Goal: Task Accomplishment & Management: Manage account settings

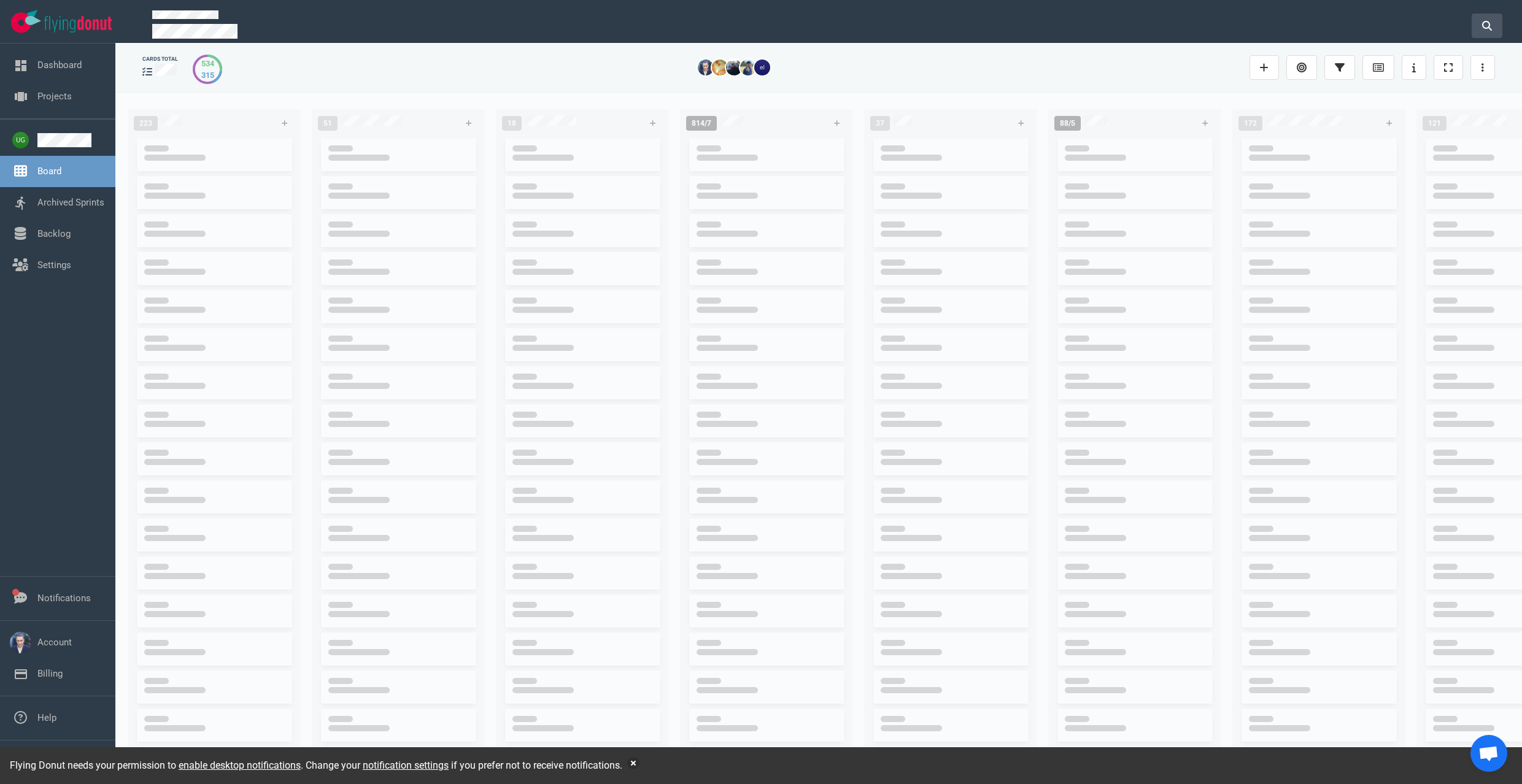
click at [1484, 23] on icon at bounding box center [1487, 26] width 10 height 10
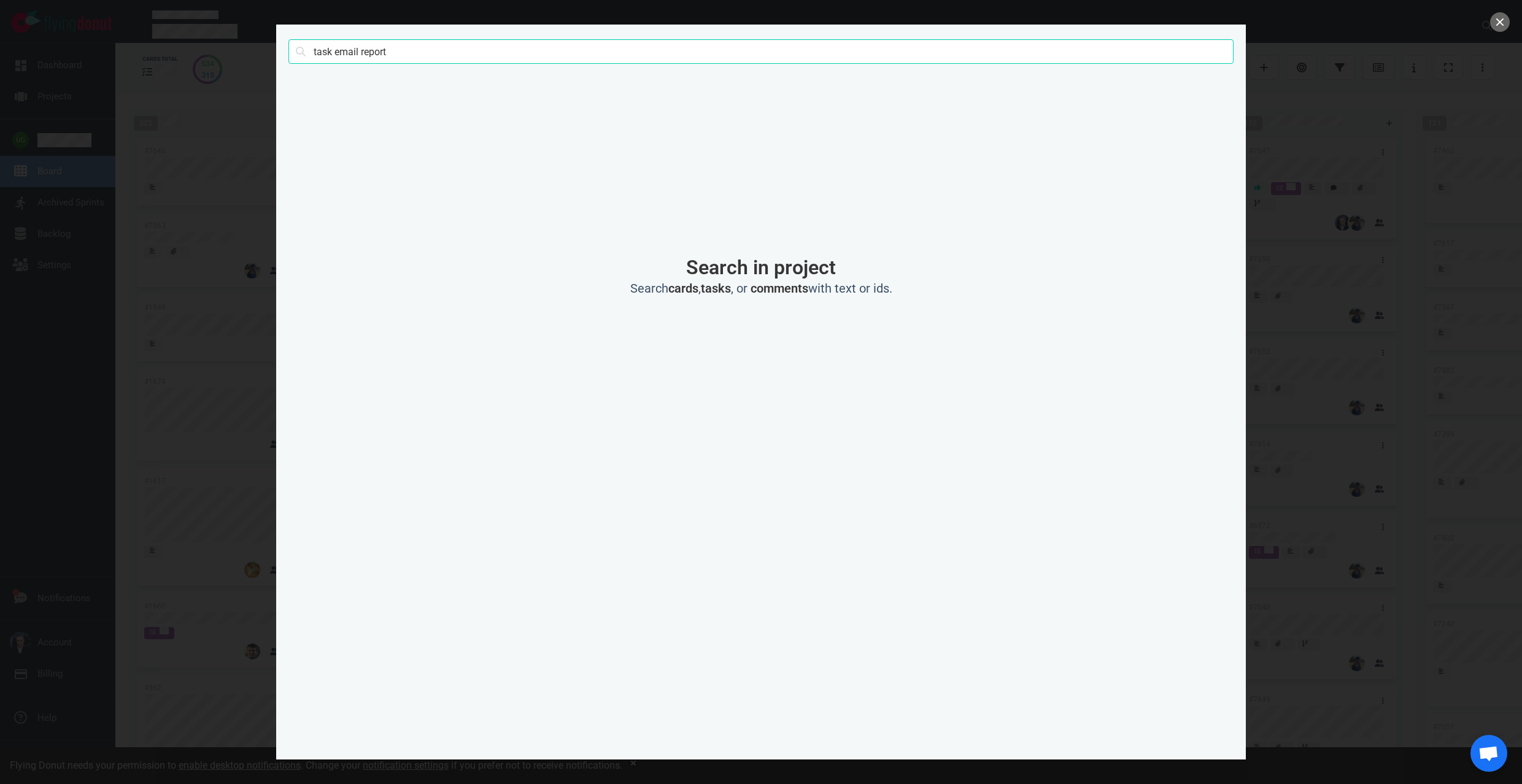
type input "task email report"
click button "Search" at bounding box center [0, 0] width 0 height 0
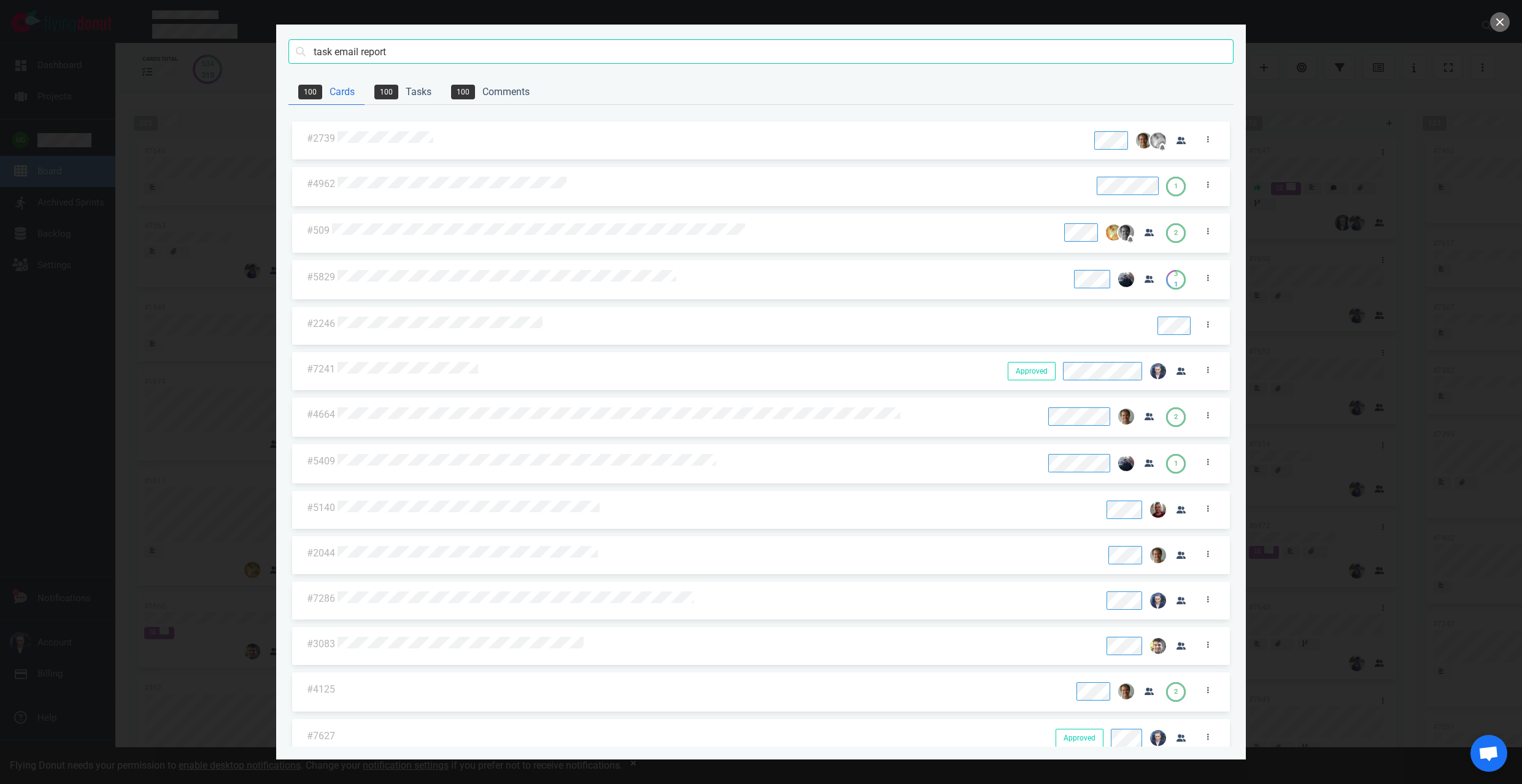
scroll to position [373, 0]
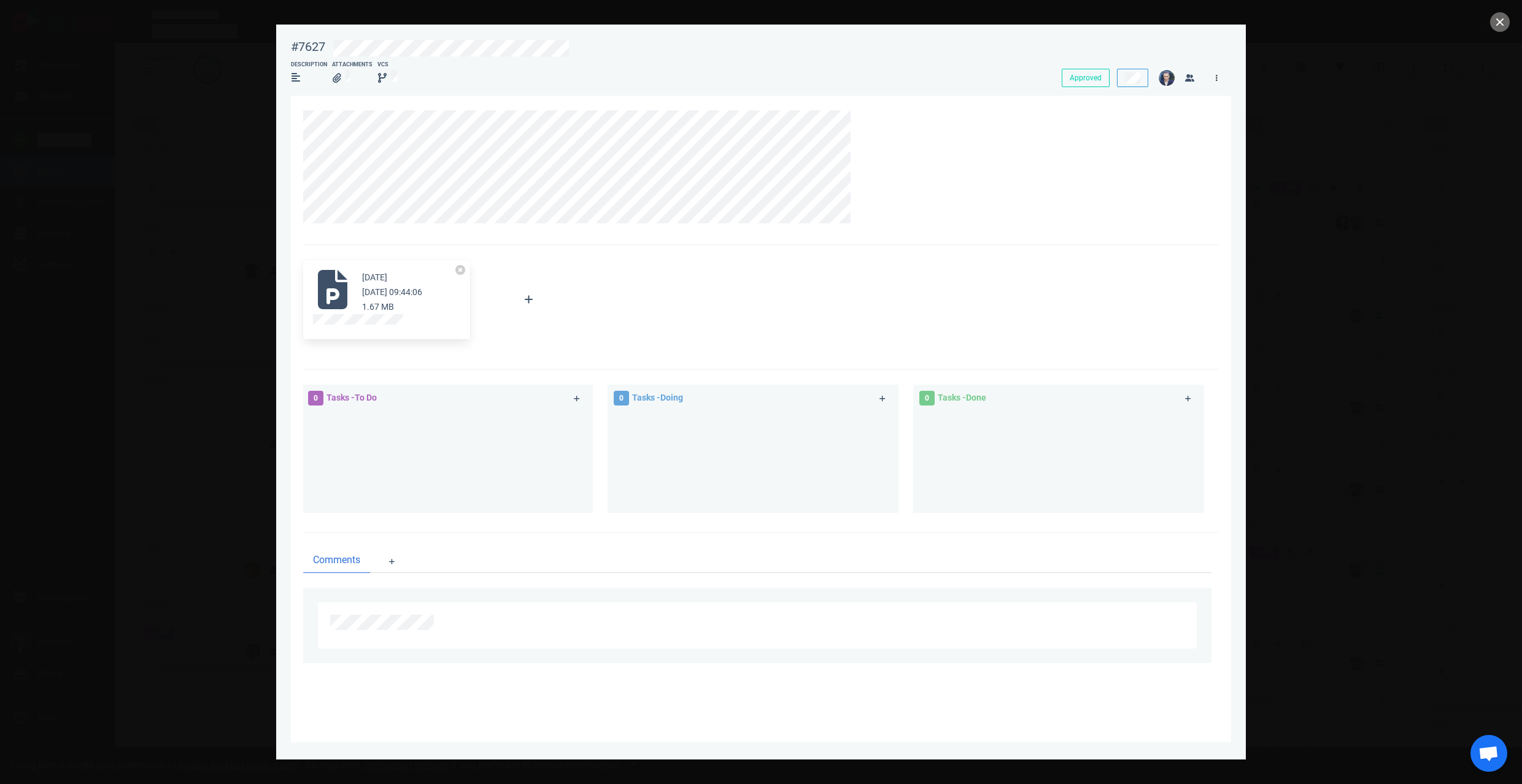
click at [1215, 79] on link at bounding box center [1216, 78] width 19 height 16
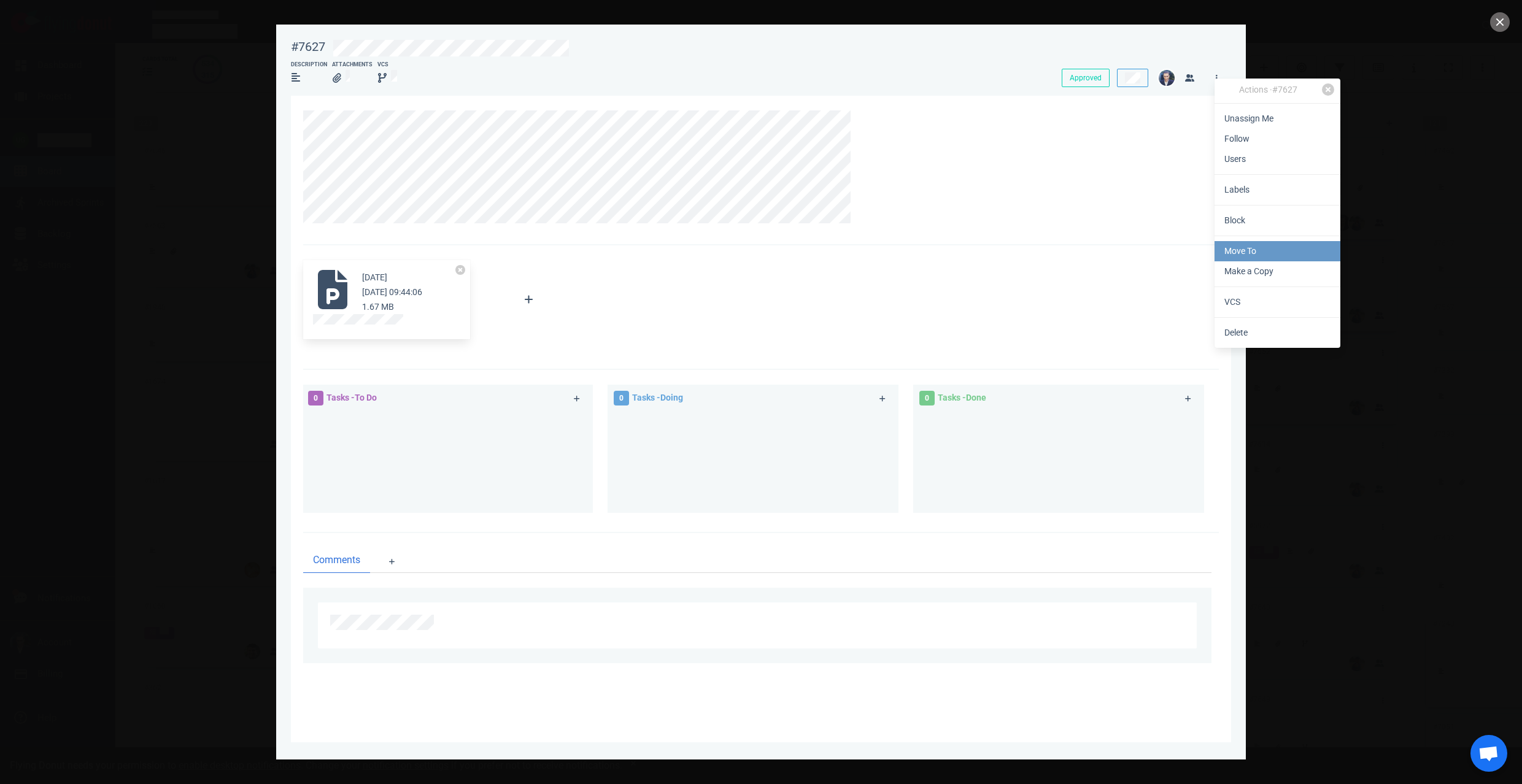
click at [1245, 254] on link "Move To" at bounding box center [1278, 251] width 126 height 20
select select "sprint"
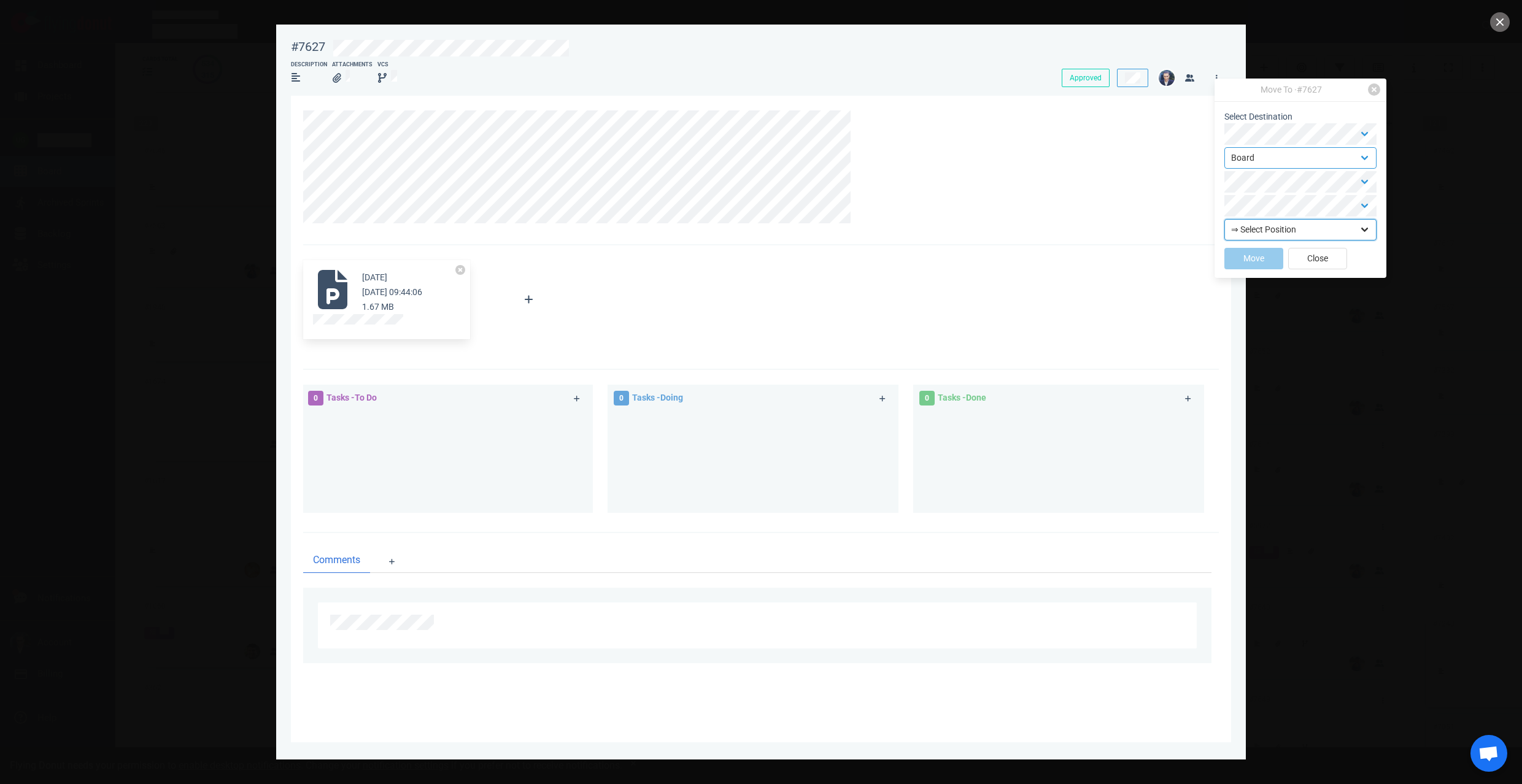
click at [1264, 230] on select "⇒ Select Position Top Bottom" at bounding box center [1300, 230] width 153 height 22
select select "top"
click at [1256, 258] on button "Move" at bounding box center [1254, 259] width 59 height 22
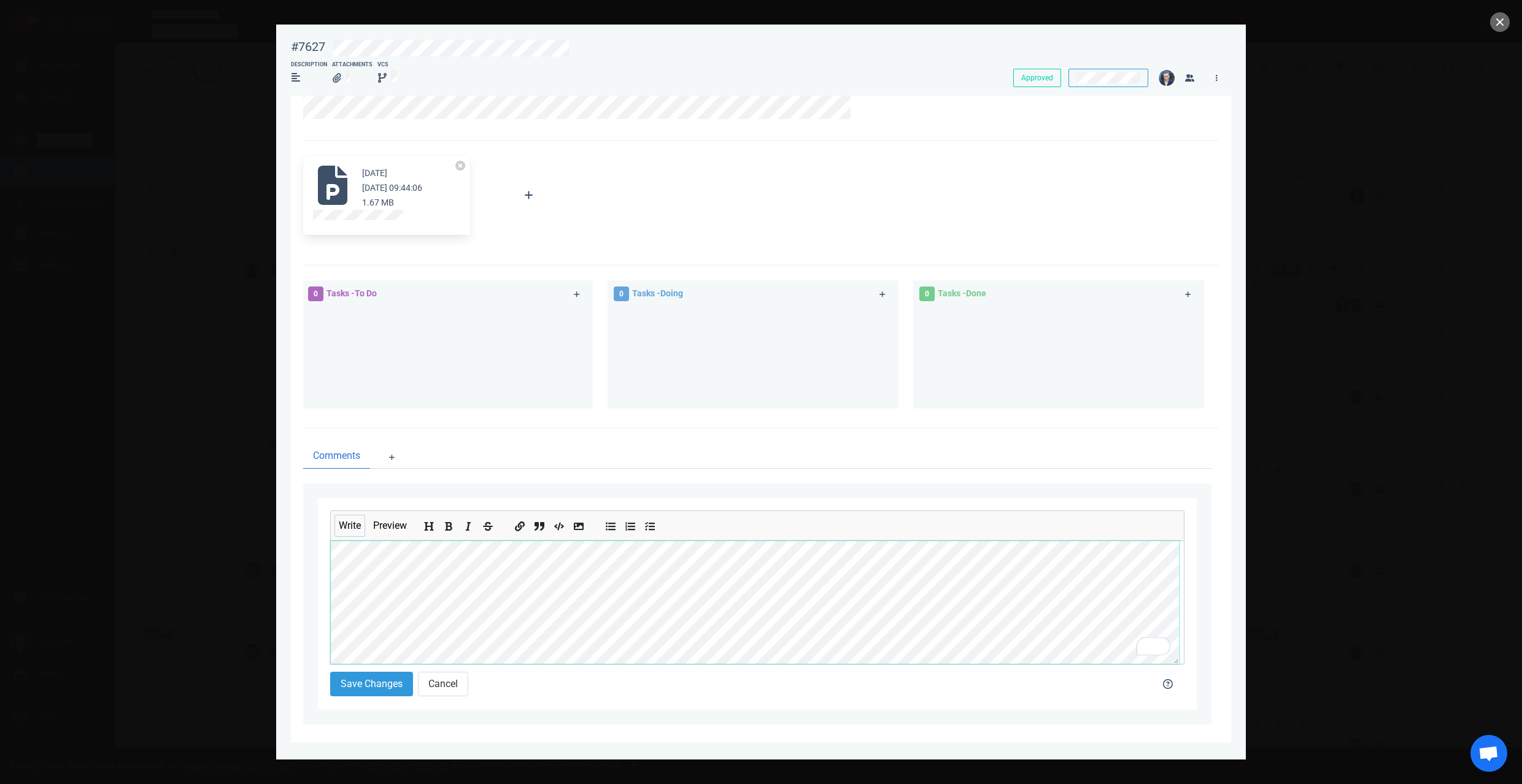
scroll to position [114, 0]
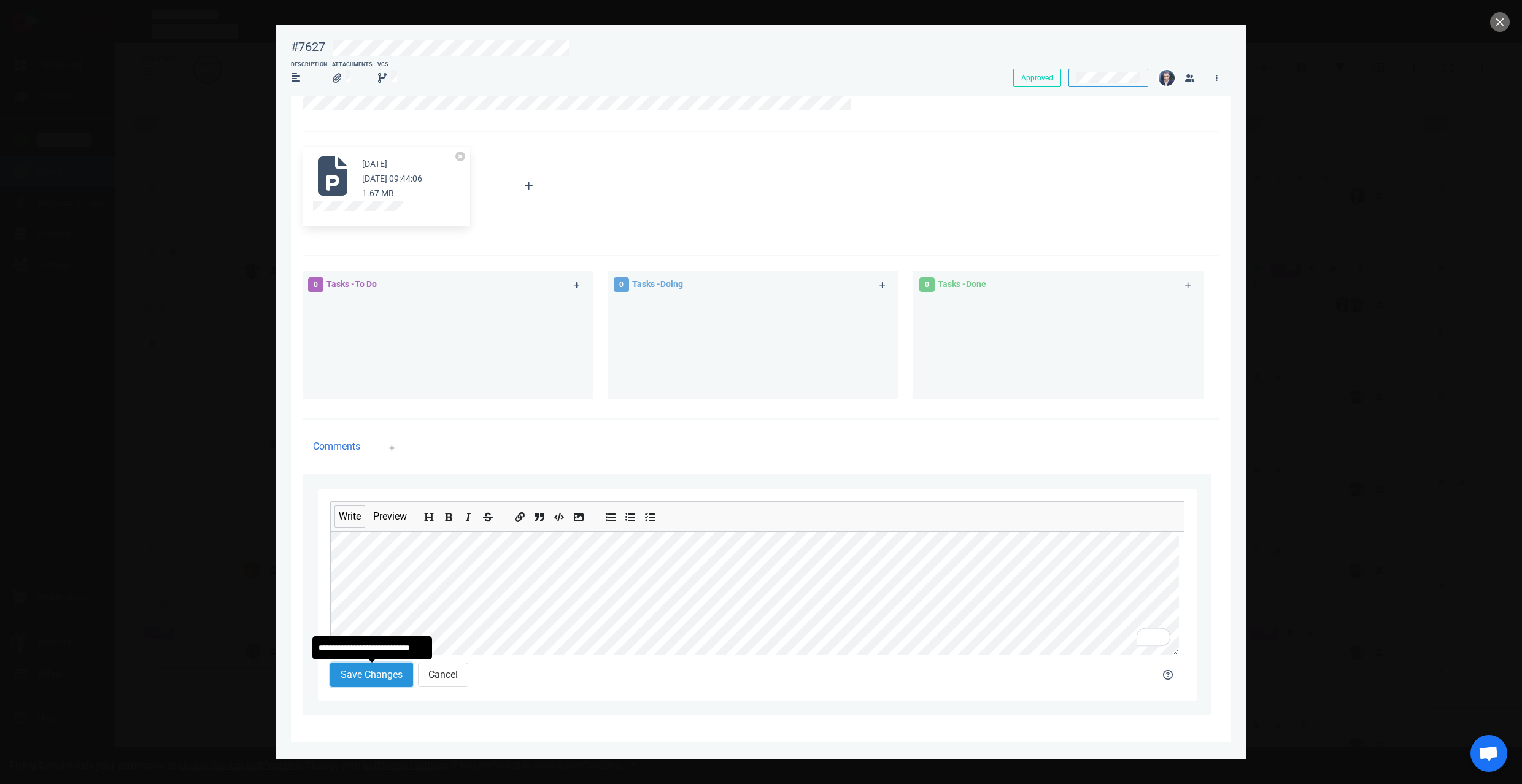
click at [389, 670] on button "Save Changes" at bounding box center [371, 675] width 82 height 25
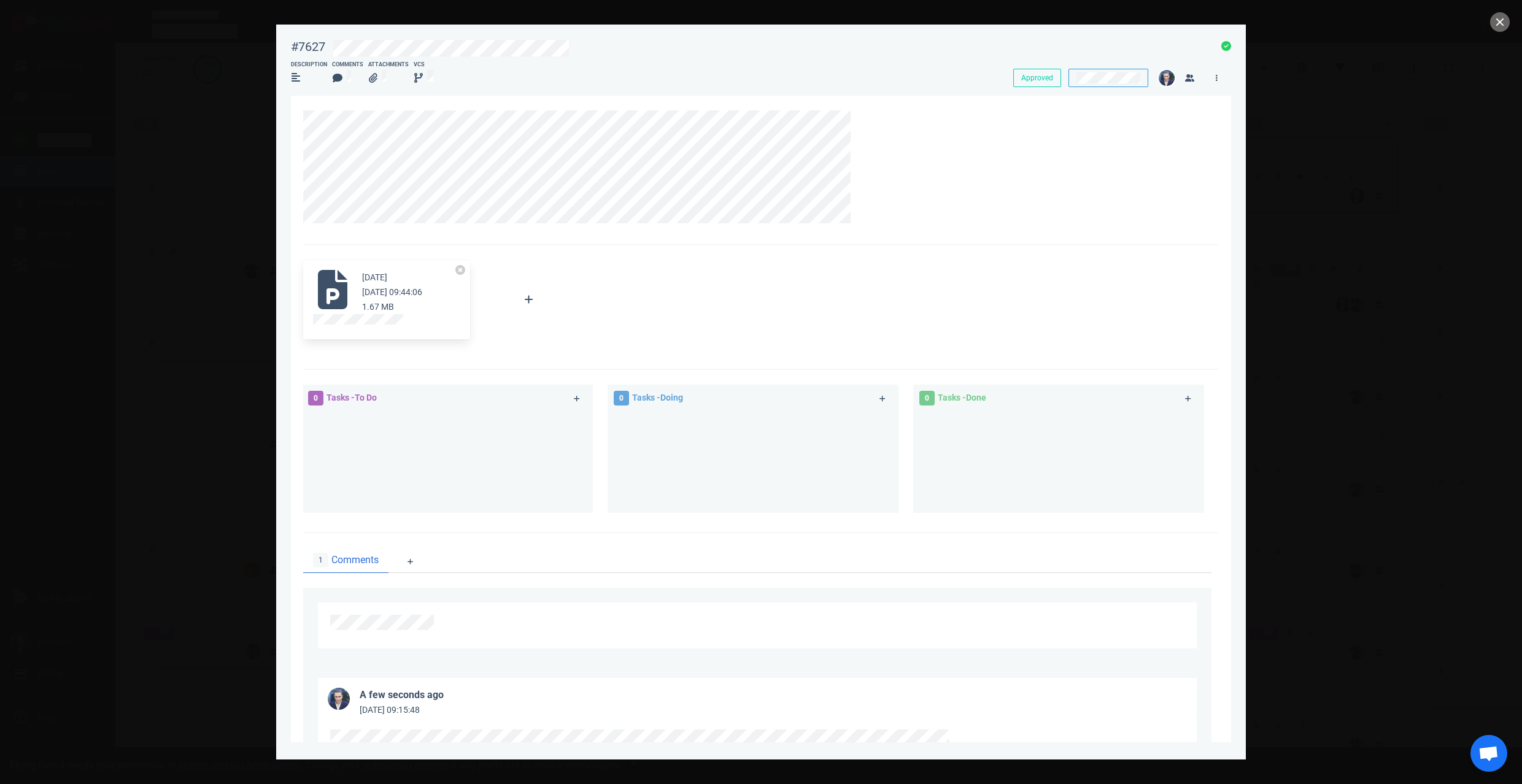
scroll to position [92, 0]
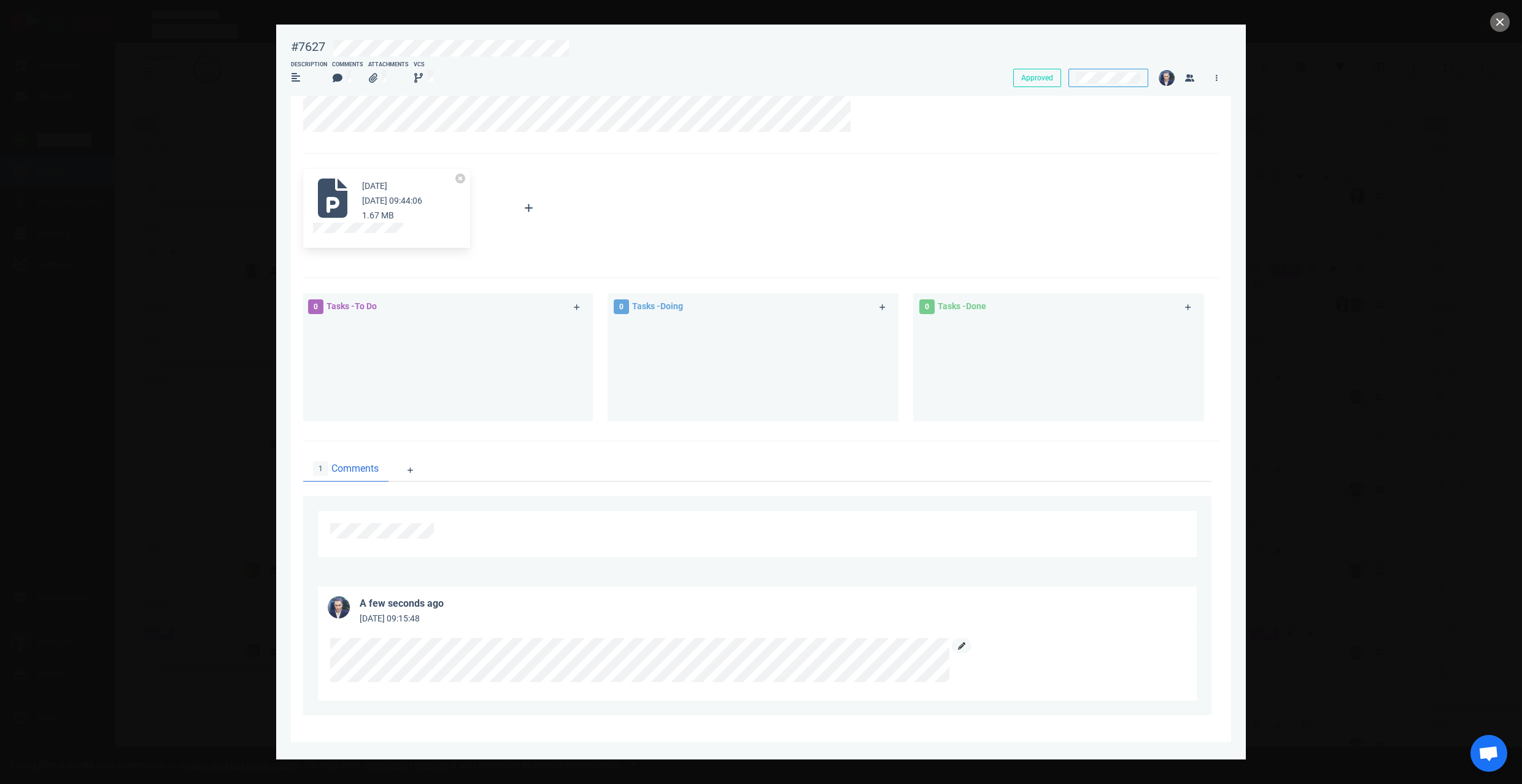
click at [966, 642] on link at bounding box center [961, 646] width 19 height 16
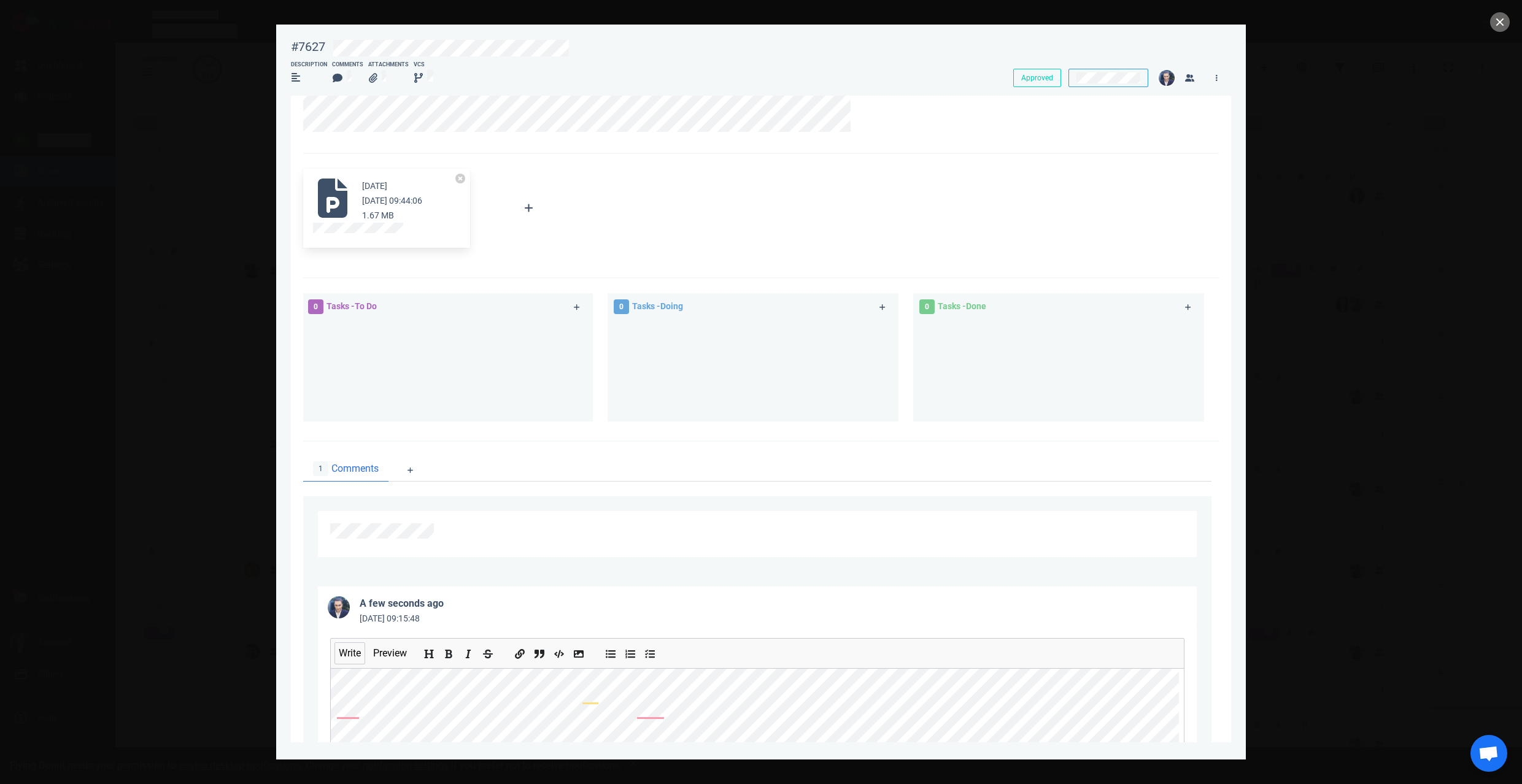
click at [531, 656] on ul at bounding box center [549, 653] width 91 height 30
click at [524, 655] on icon "Add a link" at bounding box center [520, 654] width 10 height 10
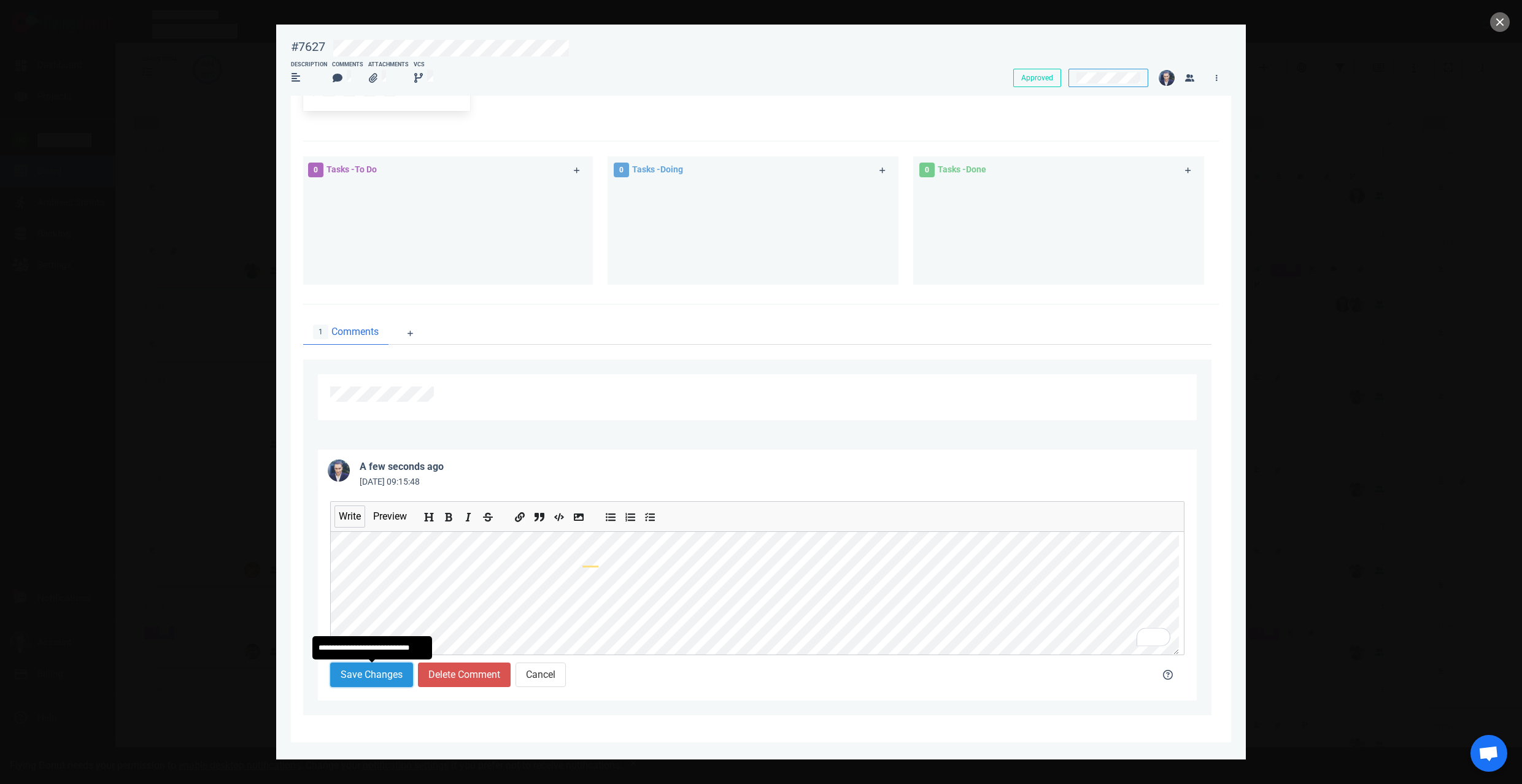
click at [384, 677] on button "Save Changes" at bounding box center [371, 675] width 82 height 25
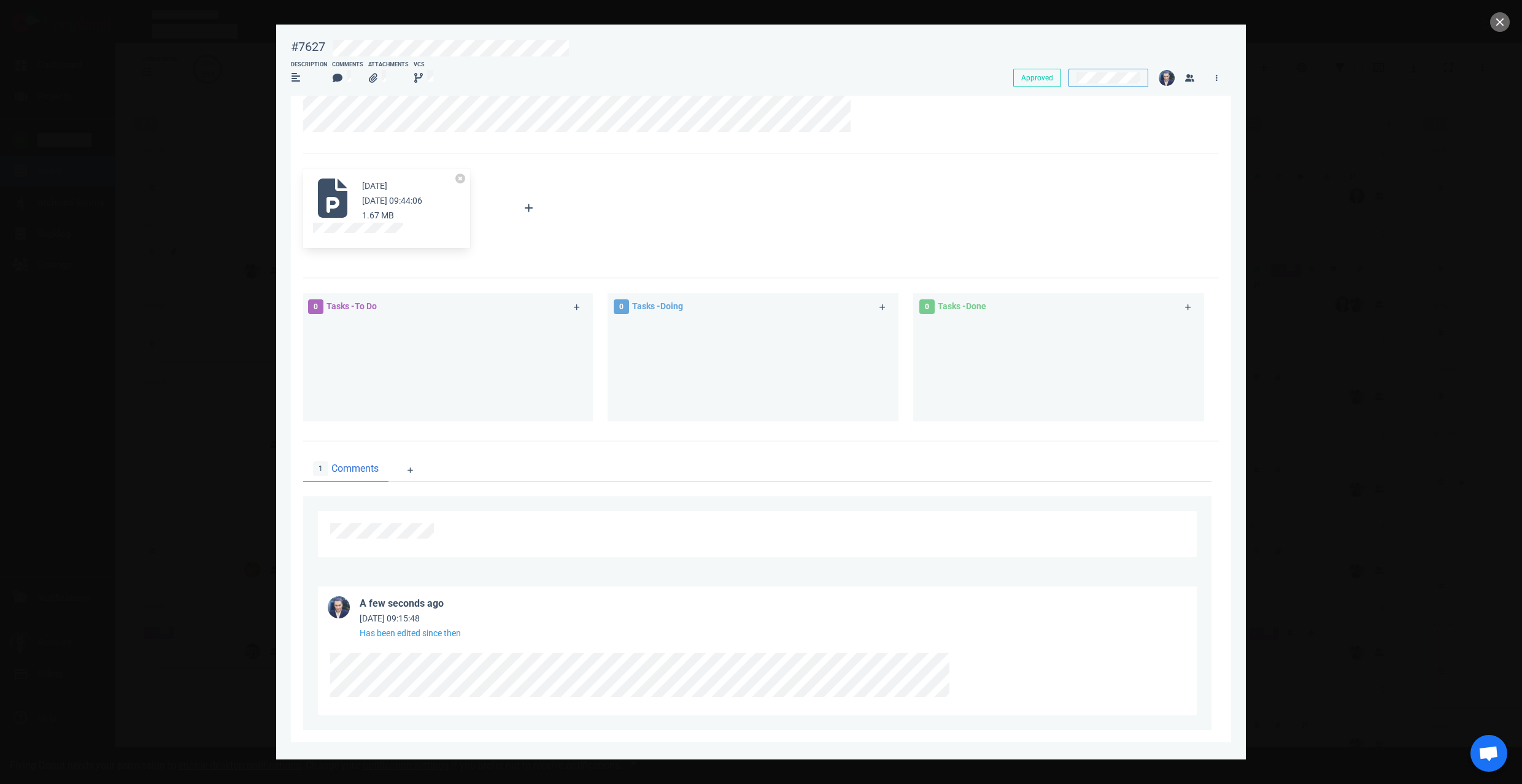
scroll to position [106, 0]
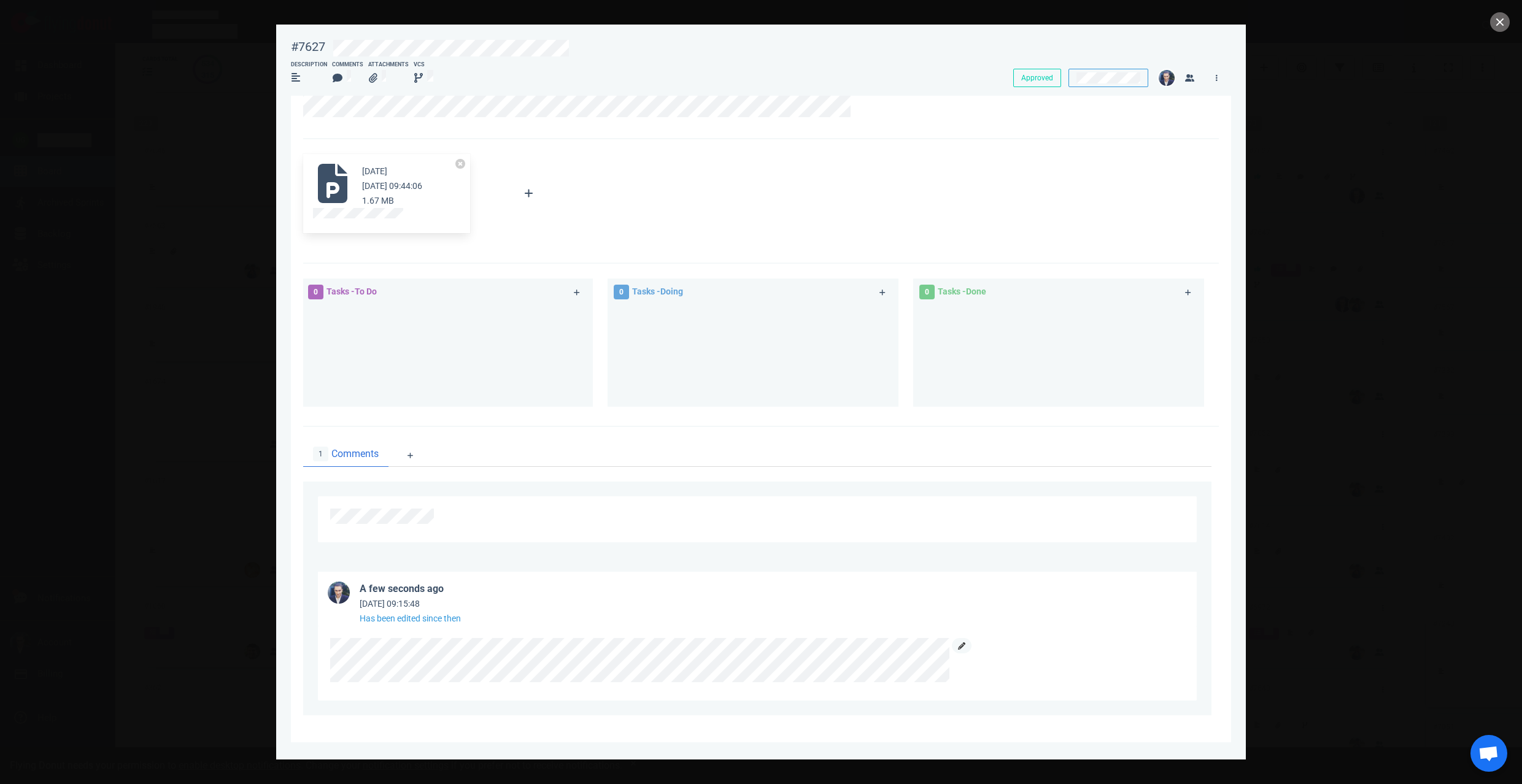
click at [963, 649] on icon at bounding box center [961, 646] width 7 height 7
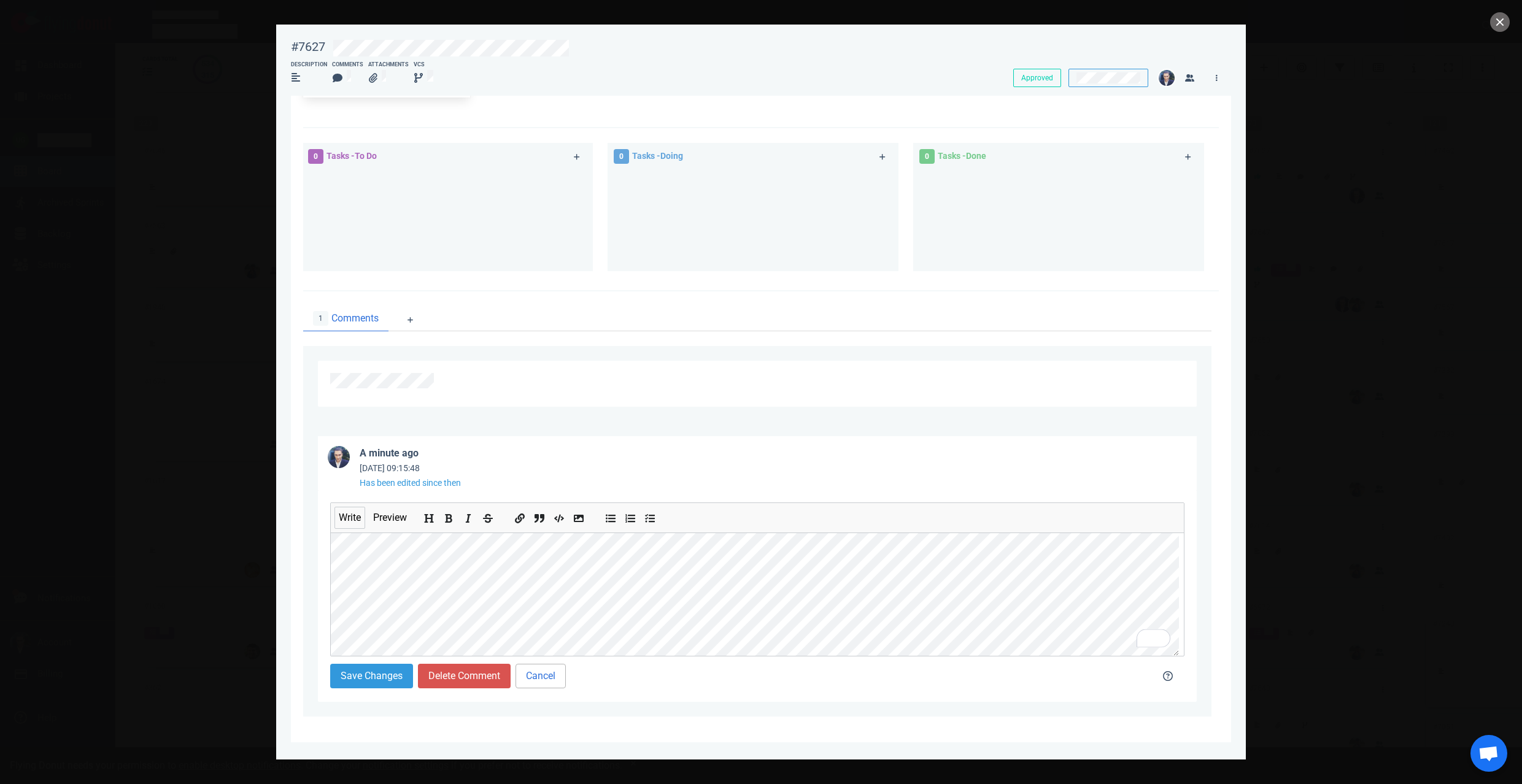
scroll to position [243, 0]
click at [404, 677] on button "Save Changes" at bounding box center [371, 675] width 82 height 25
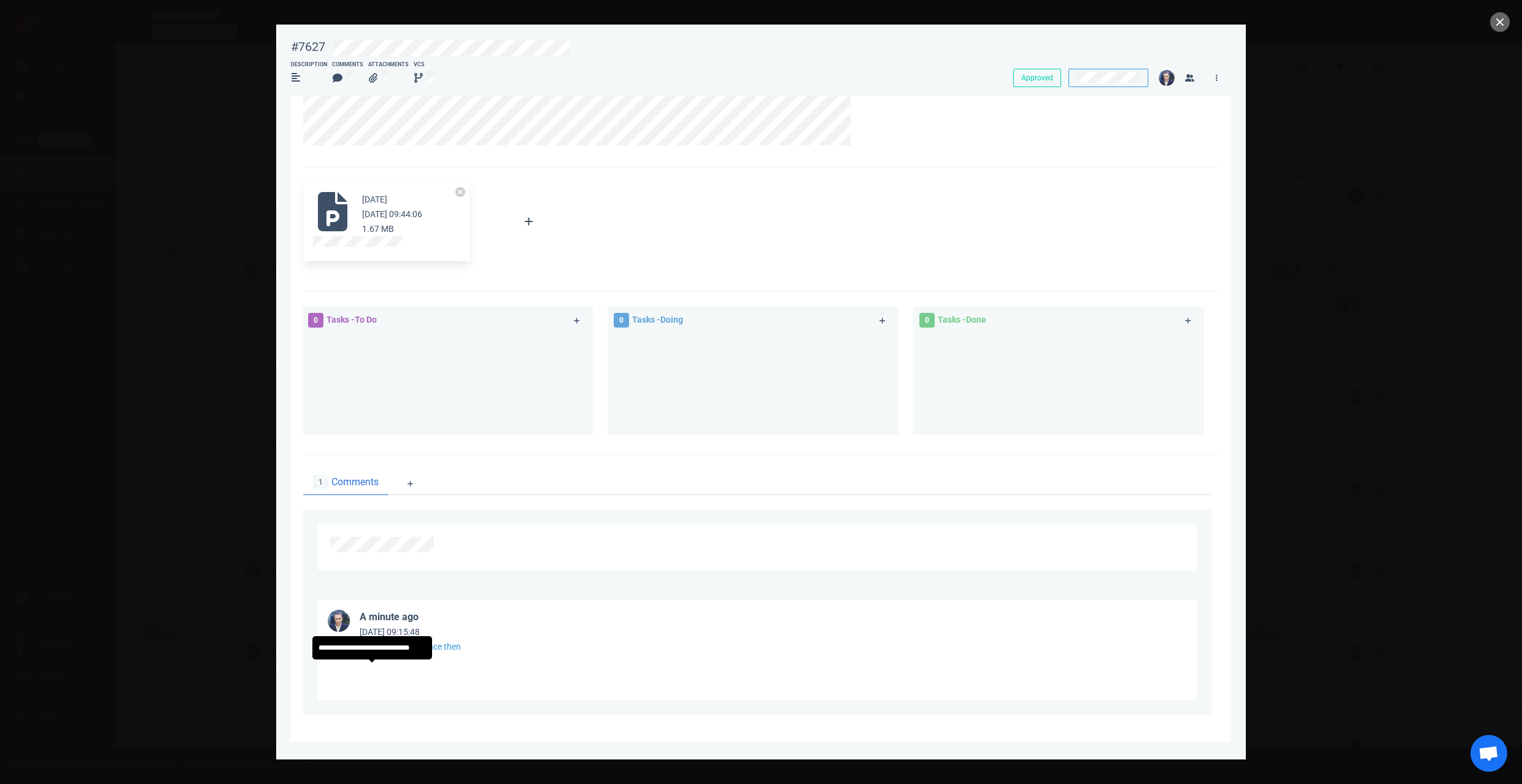
scroll to position [106, 0]
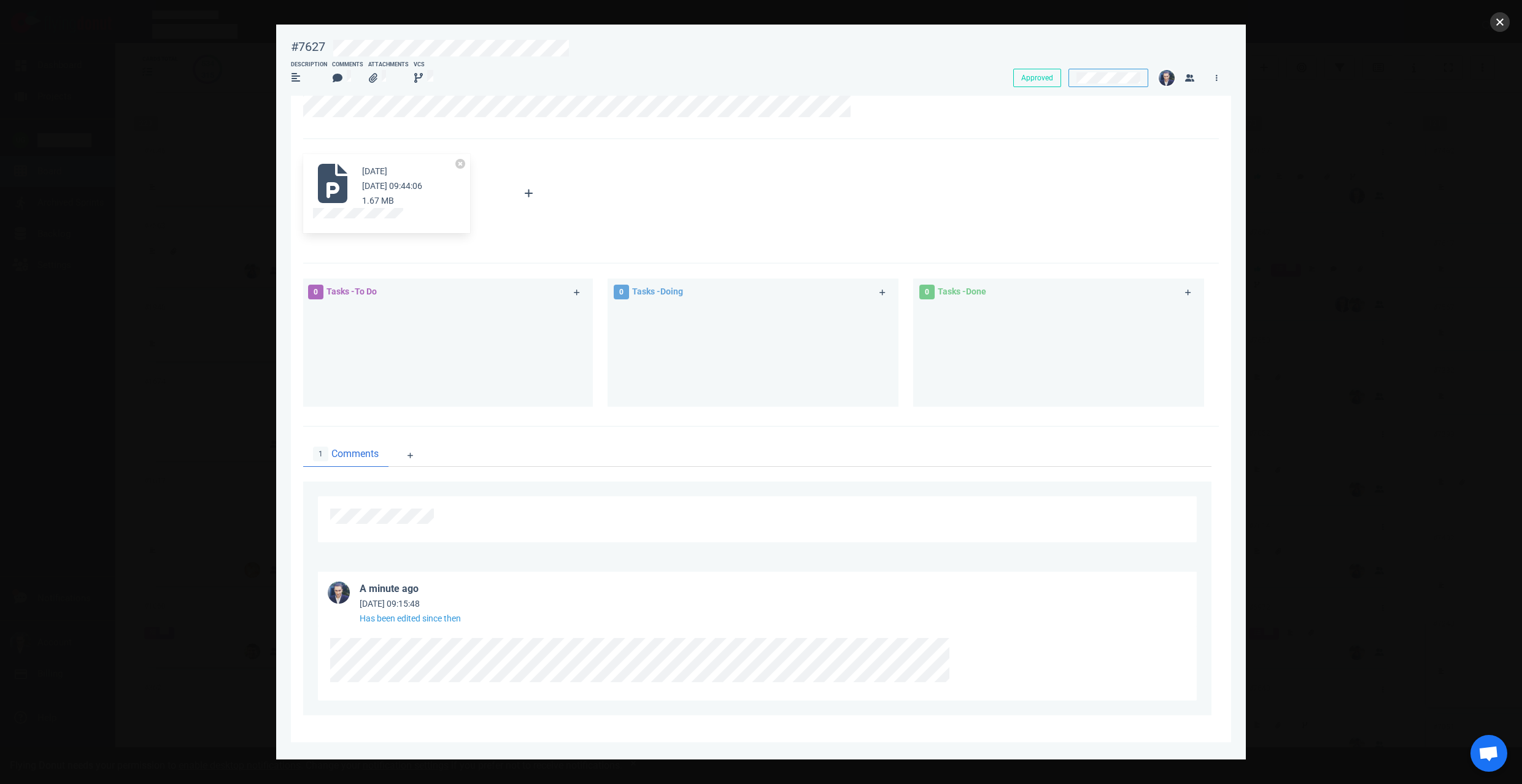
click at [1495, 25] on button "close" at bounding box center [1499, 22] width 19 height 19
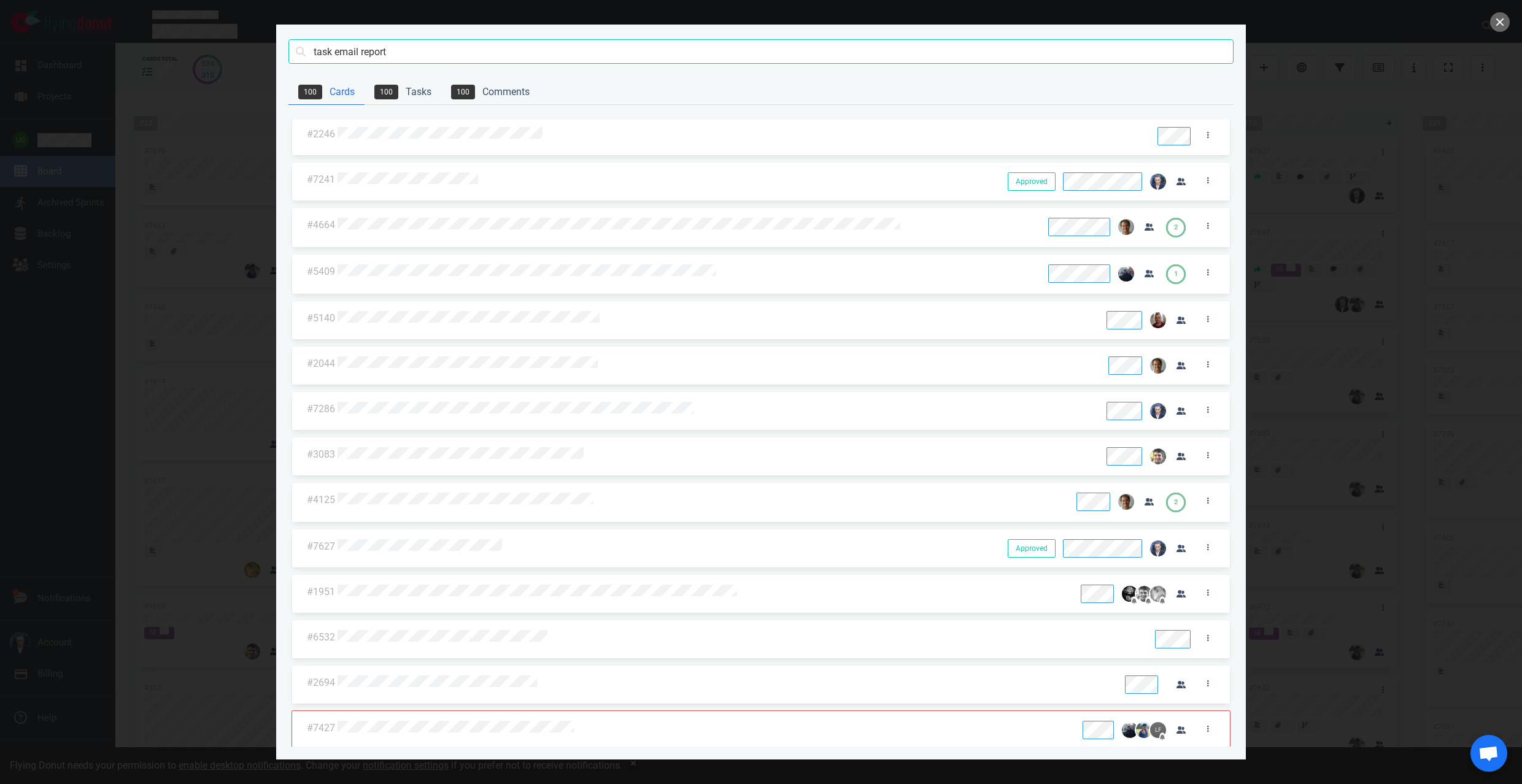
click at [1509, 27] on div at bounding box center [761, 392] width 1522 height 784
click at [1506, 26] on button "close" at bounding box center [1499, 22] width 19 height 19
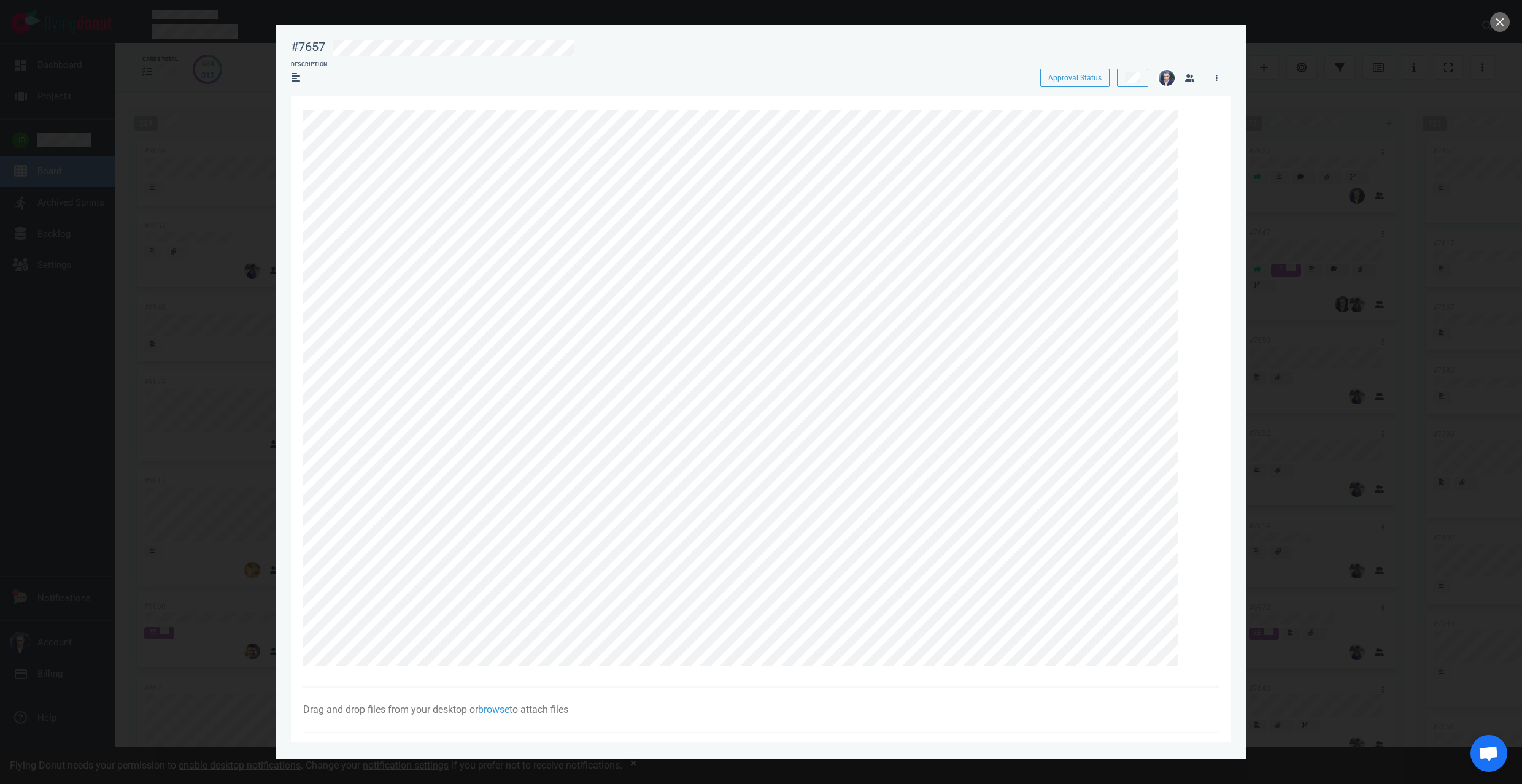
scroll to position [7, 0]
click at [1491, 19] on button "close" at bounding box center [1499, 22] width 19 height 19
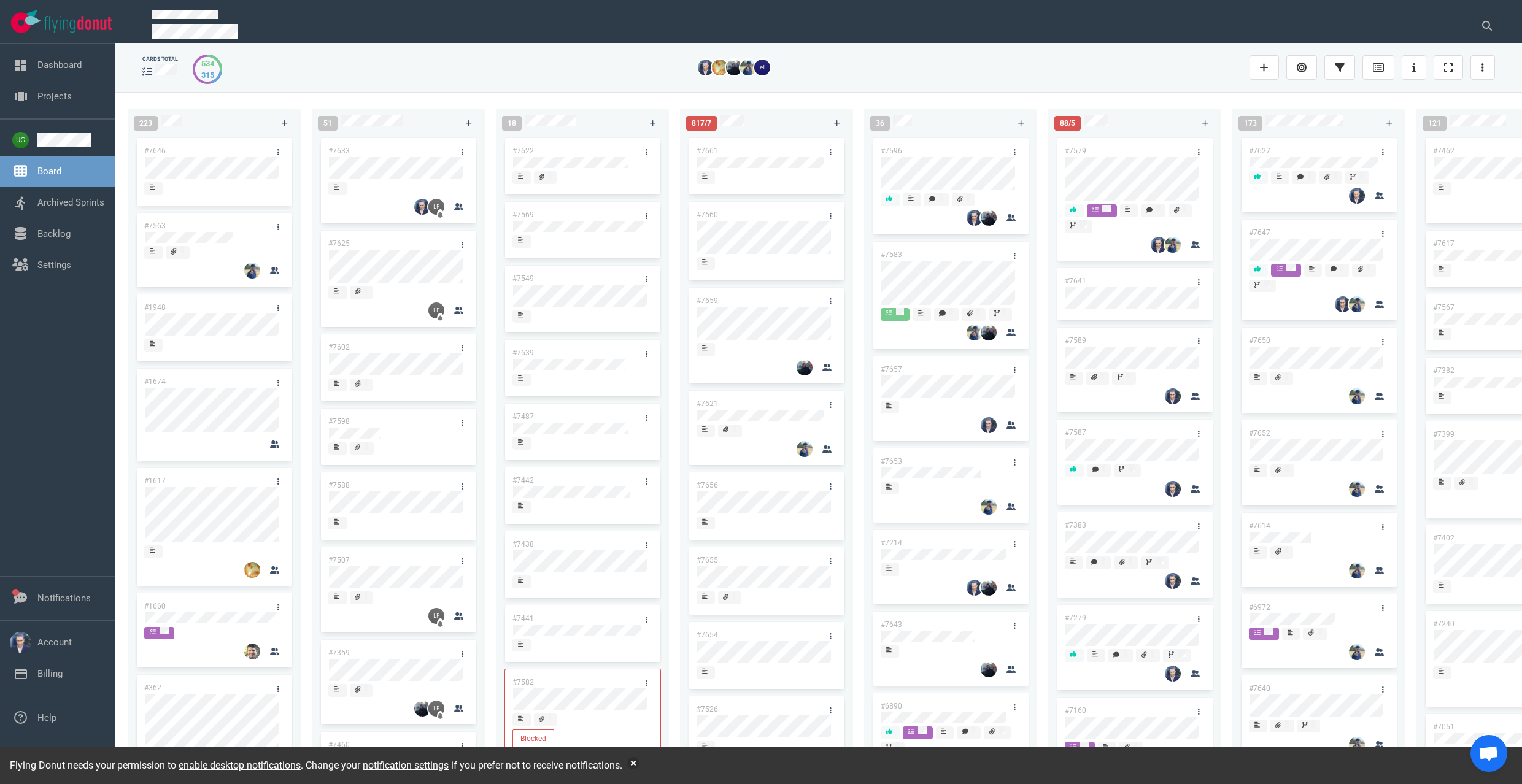
scroll to position [8, 0]
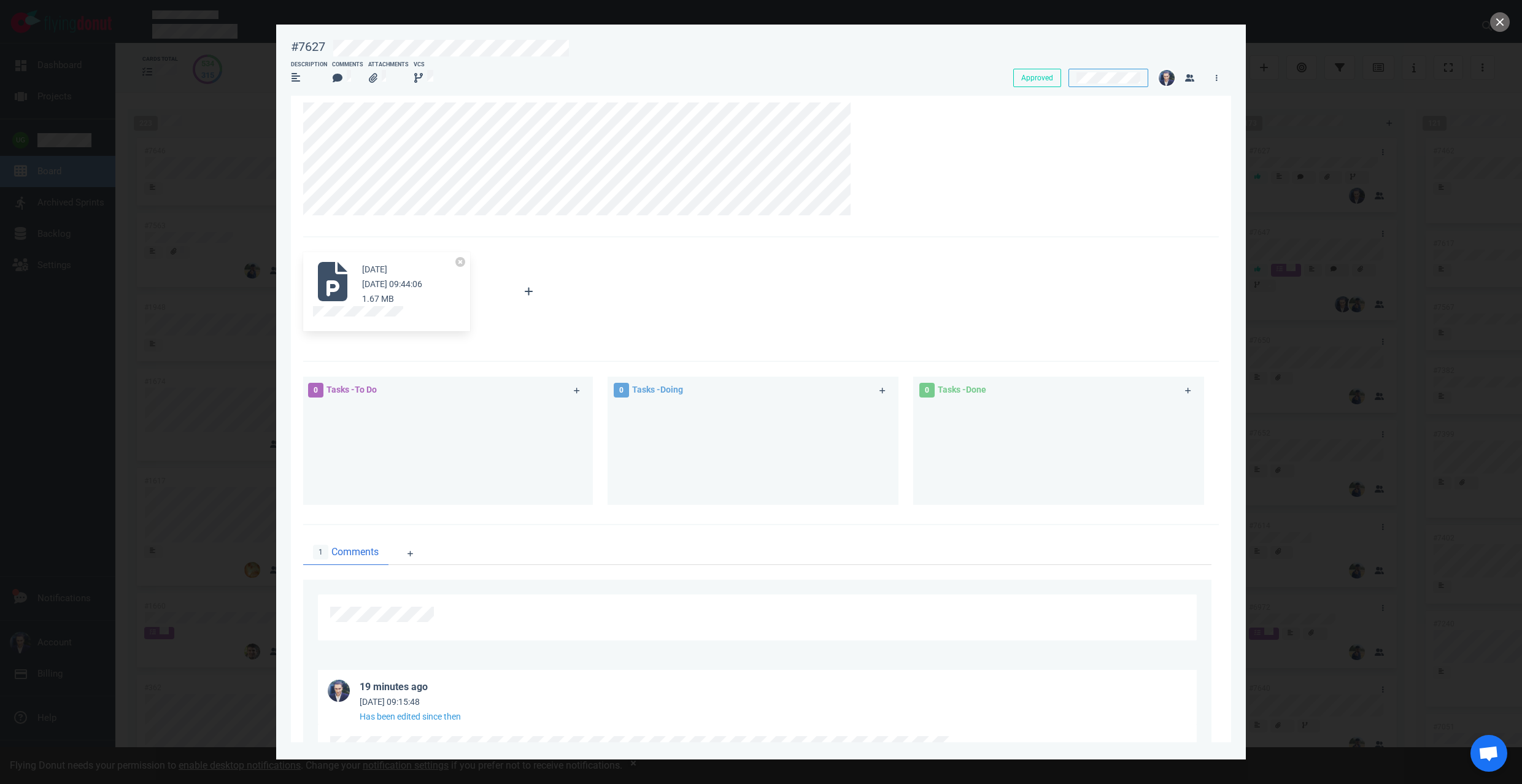
scroll to position [106, 0]
